Goal: Transaction & Acquisition: Purchase product/service

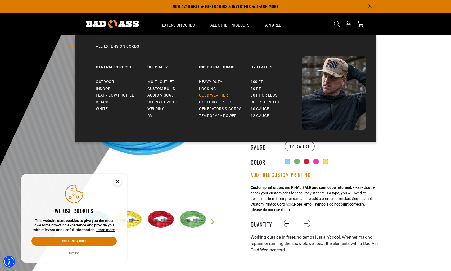
click at [222, 94] on span "Cold Weather" at bounding box center [213, 95] width 29 height 5
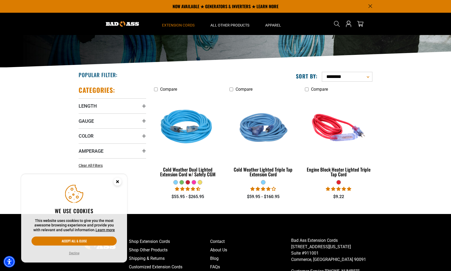
scroll to position [18, 0]
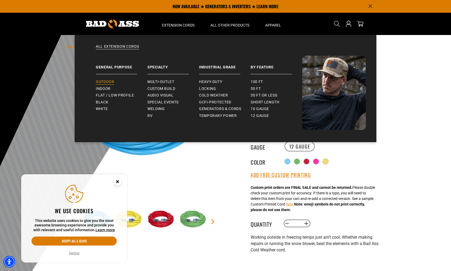
click at [105, 81] on span "Outdoor" at bounding box center [105, 81] width 18 height 5
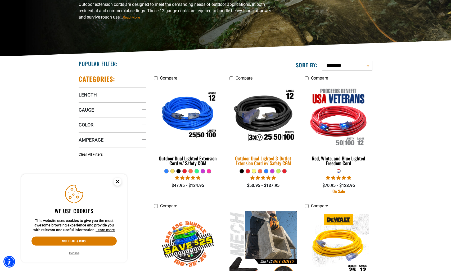
scroll to position [78, 0]
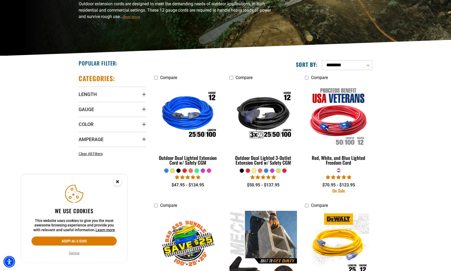
click at [119, 180] on circle "Cookie Consent" at bounding box center [118, 181] width 8 height 8
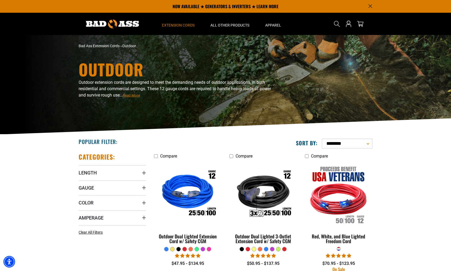
scroll to position [0, 0]
click at [336, 24] on icon "Search" at bounding box center [337, 23] width 7 height 7
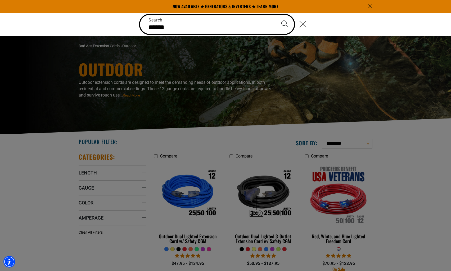
type input "******"
click at [285, 24] on button "Search" at bounding box center [285, 24] width 19 height 19
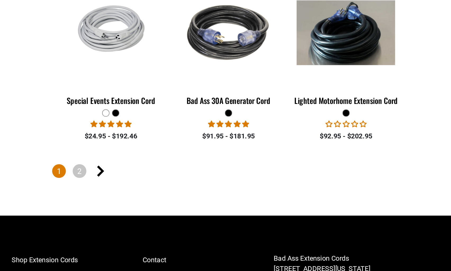
scroll to position [861, 0]
